Goal: Task Accomplishment & Management: Complete application form

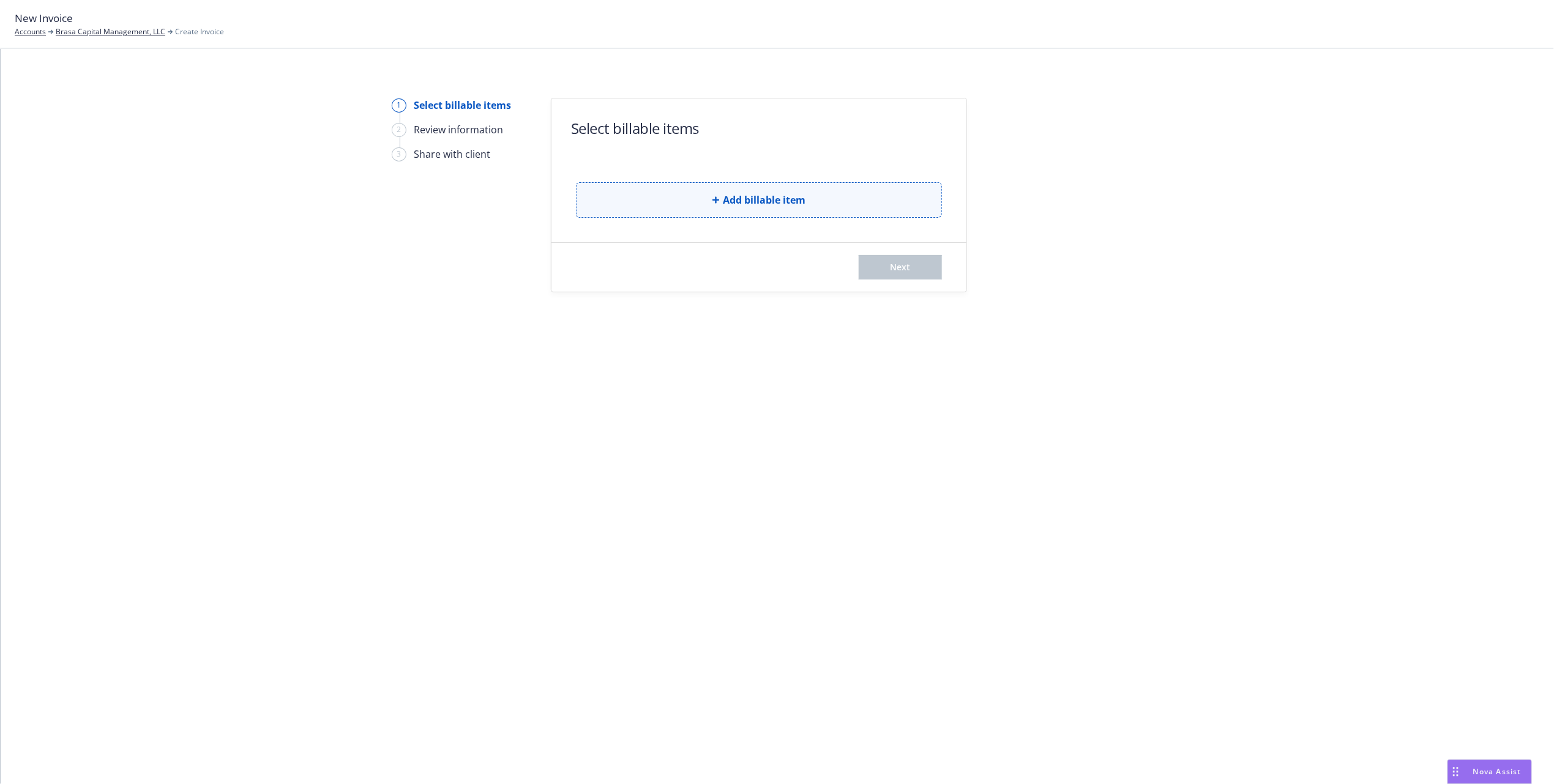
click at [821, 191] on button "Add billable item" at bounding box center [759, 200] width 366 height 36
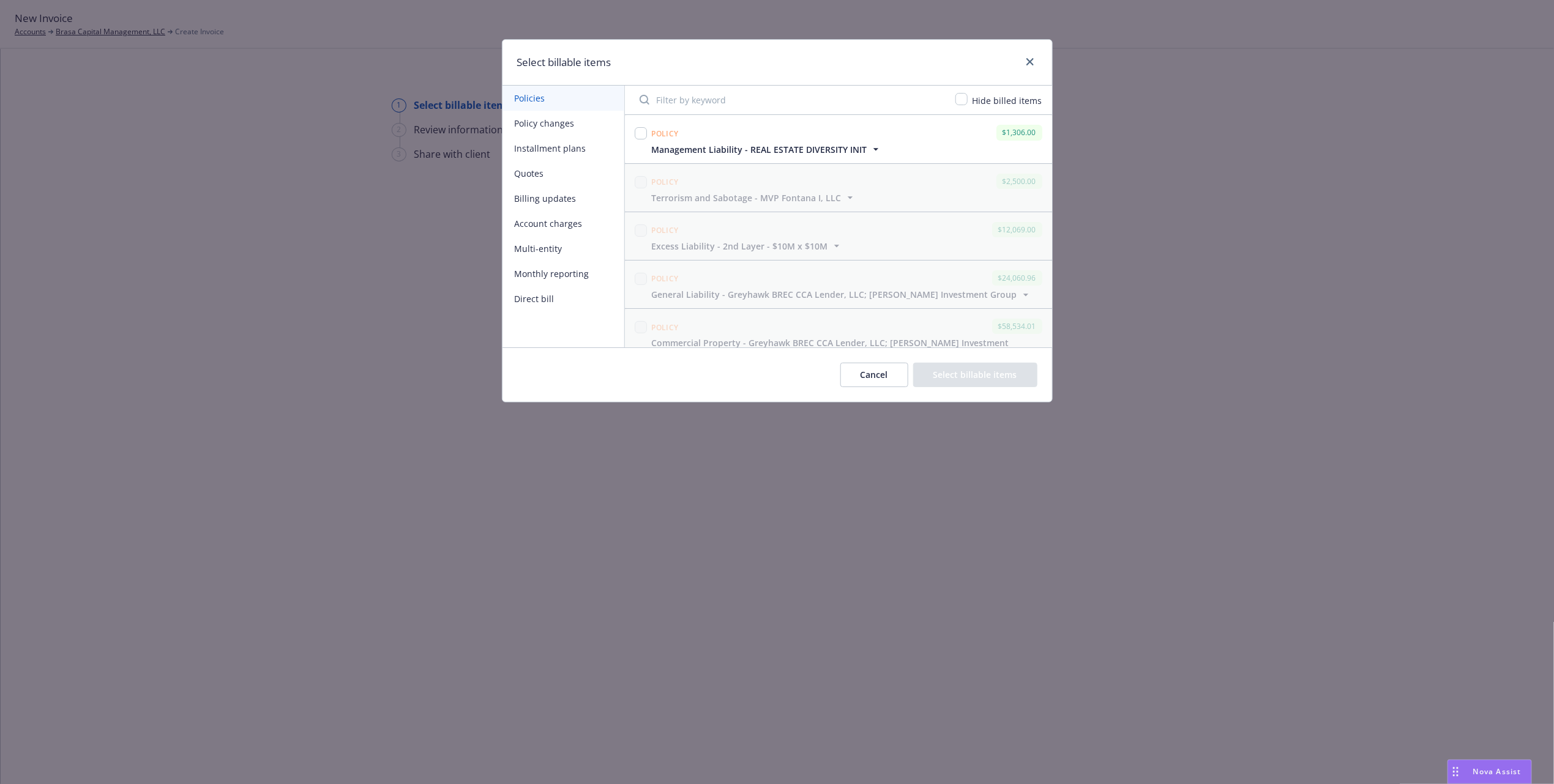
click at [701, 105] on input "Filter by keyword" at bounding box center [789, 100] width 316 height 25
click at [874, 153] on icon "button" at bounding box center [876, 149] width 12 height 12
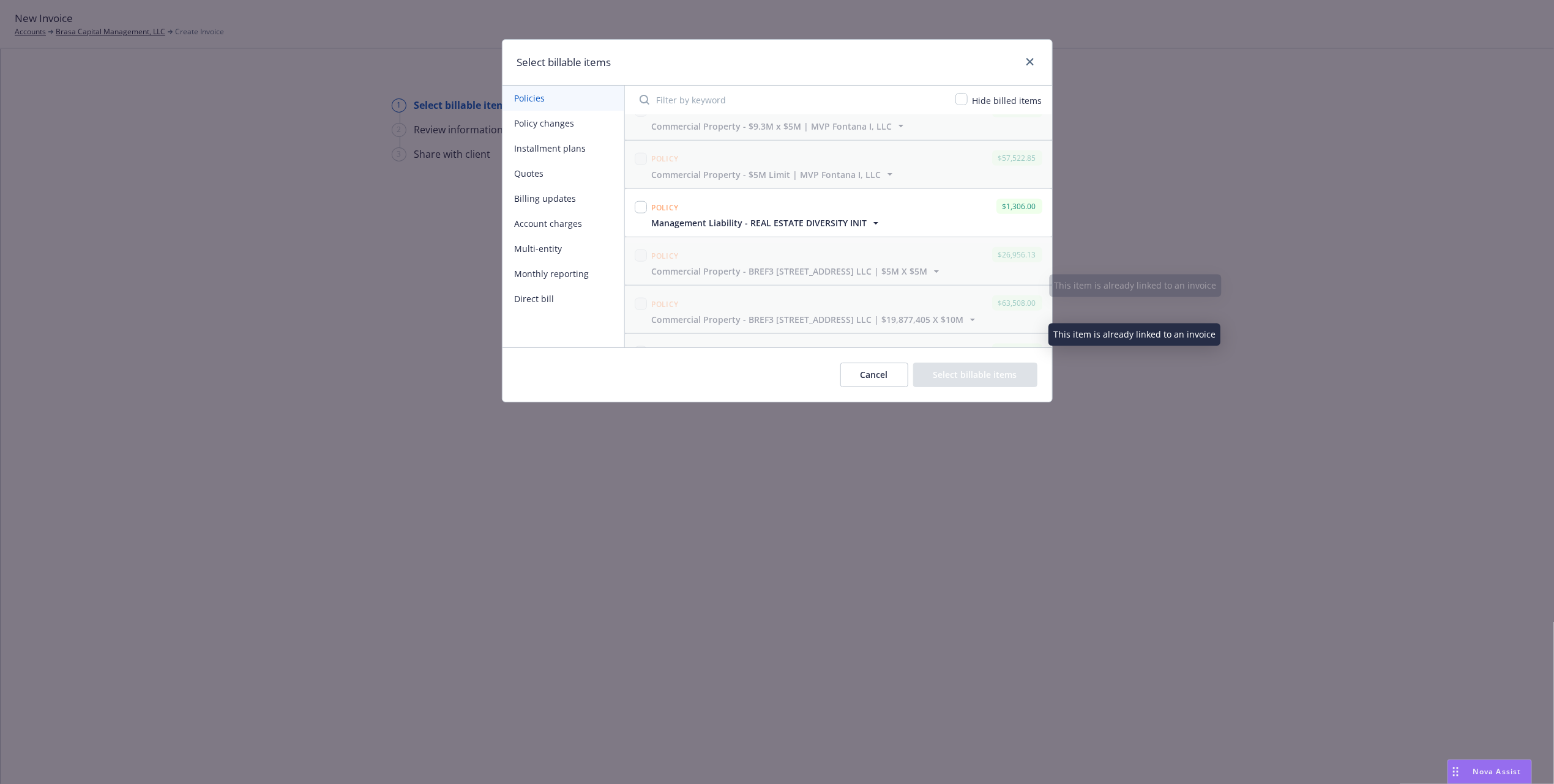
scroll to position [929, 0]
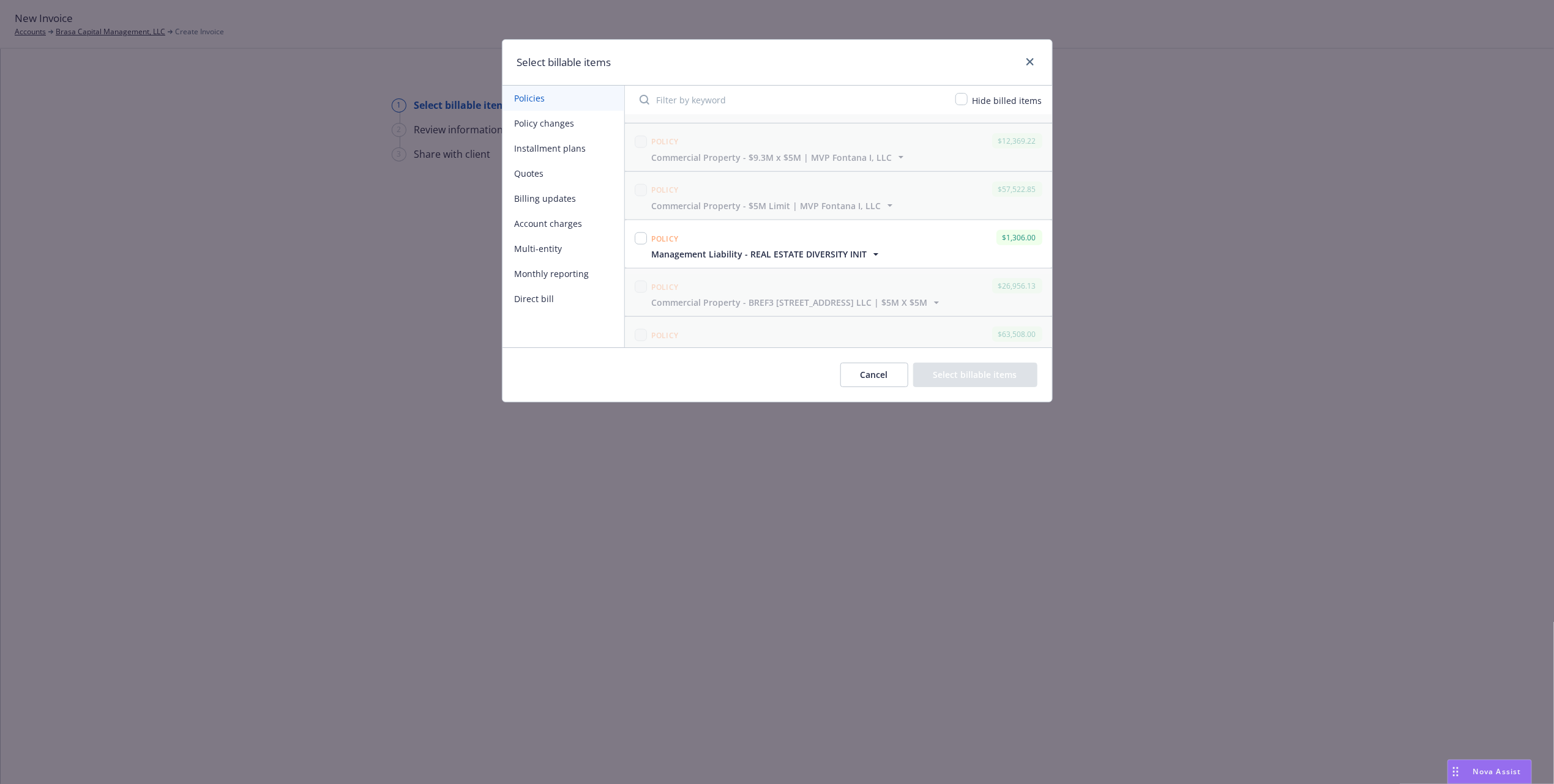
click at [786, 98] on input "Filter by keyword" at bounding box center [789, 100] width 316 height 25
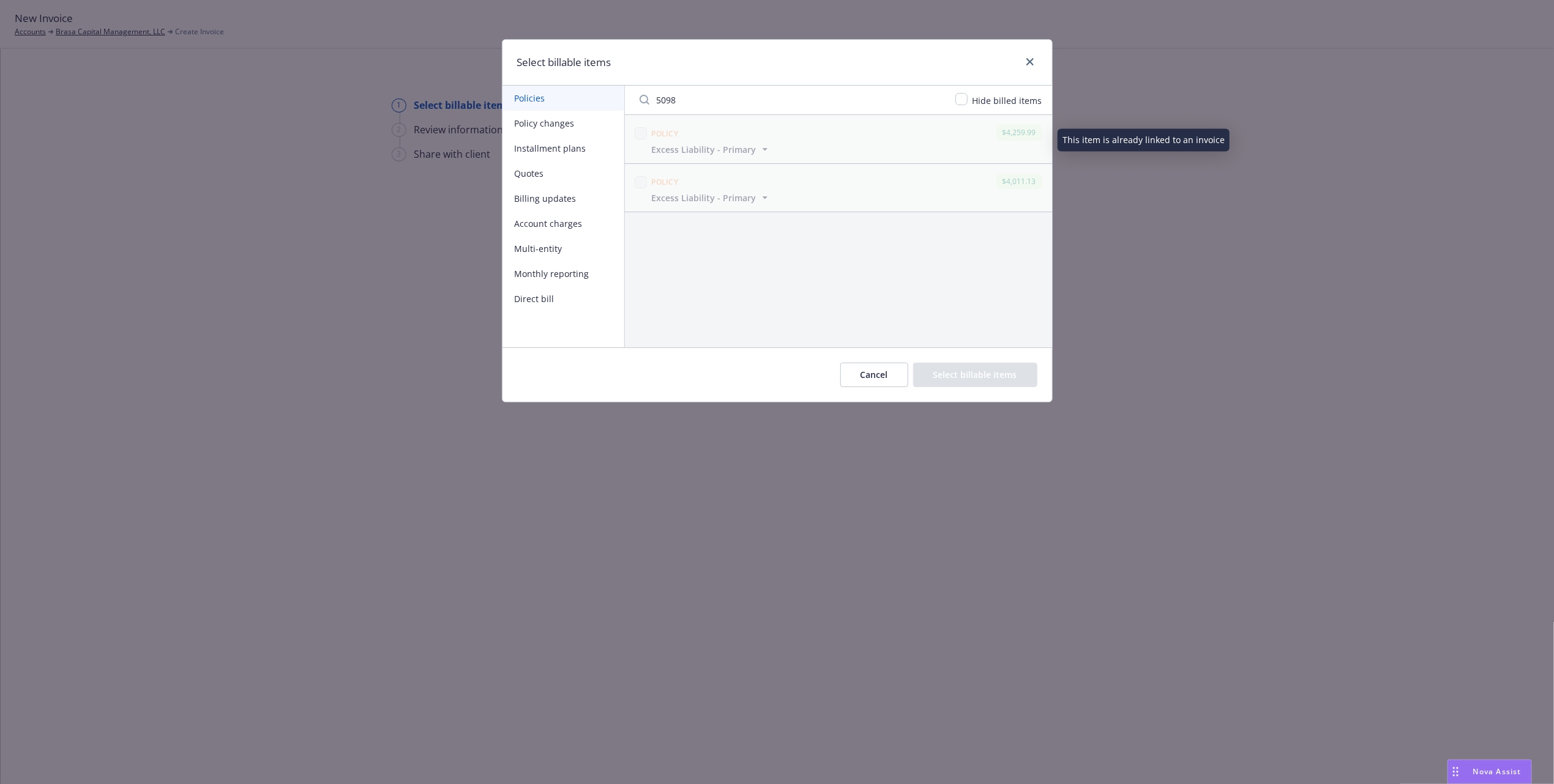
type input "5098"
click at [762, 154] on icon "button" at bounding box center [765, 149] width 12 height 12
click at [764, 314] on icon "button" at bounding box center [765, 308] width 12 height 12
